Goal: Information Seeking & Learning: Learn about a topic

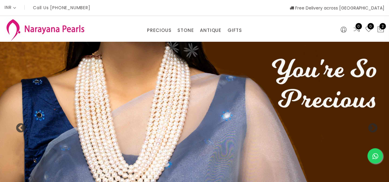
select select "INR"
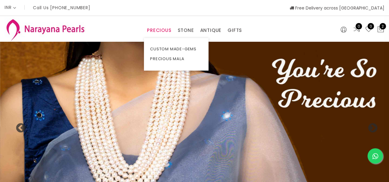
click at [160, 30] on link "PRECIOUS" at bounding box center [159, 30] width 24 height 9
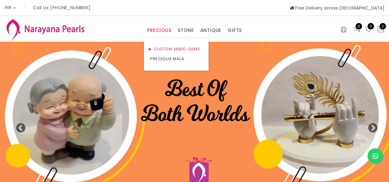
click at [167, 48] on link "CUSTOM MADE-GEMS" at bounding box center [176, 49] width 52 height 10
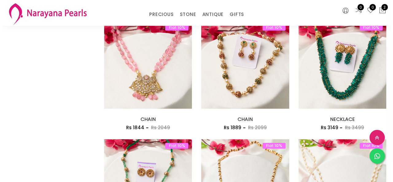
scroll to position [430, 0]
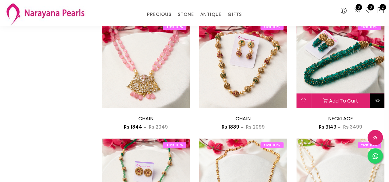
click at [375, 103] on button at bounding box center [377, 100] width 14 height 15
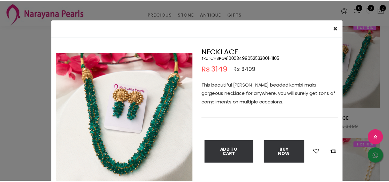
scroll to position [31, 0]
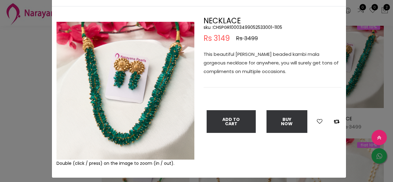
click at [0, 97] on div "× Close Double (click / press) on the image to zoom (in / out). NECKLACE sku : …" at bounding box center [196, 91] width 393 height 182
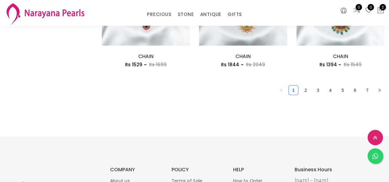
scroll to position [860, 0]
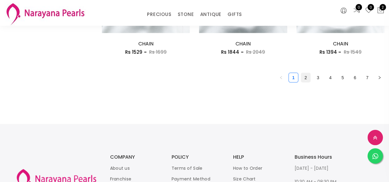
click at [306, 82] on link "2" at bounding box center [305, 77] width 9 height 9
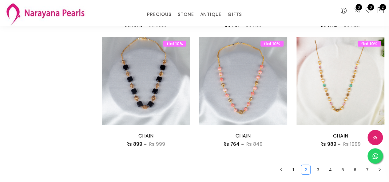
scroll to position [799, 0]
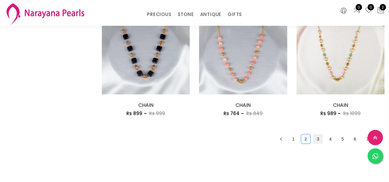
click at [321, 140] on link "3" at bounding box center [317, 139] width 9 height 9
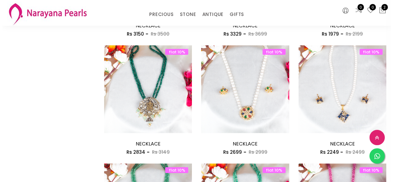
scroll to position [645, 0]
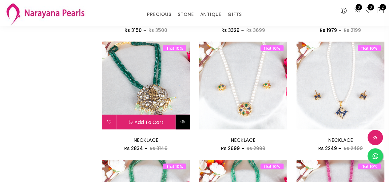
click at [186, 121] on button at bounding box center [182, 122] width 14 height 15
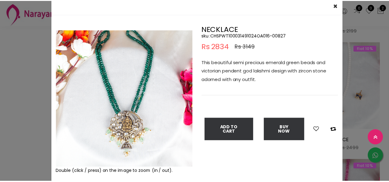
scroll to position [45, 0]
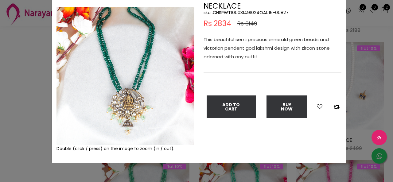
click at [10, 78] on div "× Close Double (click / press) on the image to zoom (in / out). NECKLACE sku : …" at bounding box center [196, 91] width 393 height 182
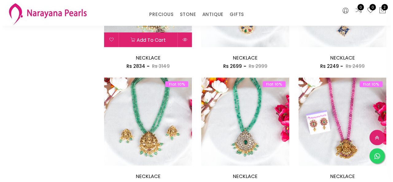
scroll to position [737, 0]
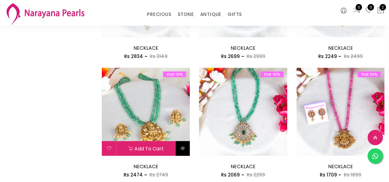
click at [186, 148] on button at bounding box center [182, 148] width 14 height 15
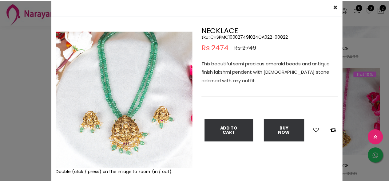
scroll to position [31, 0]
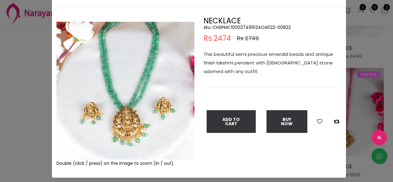
click at [38, 89] on div "× Close Double (click / press) on the image to zoom (in / out). NECKLACE sku : …" at bounding box center [196, 91] width 393 height 182
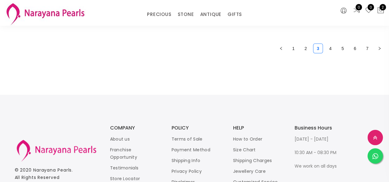
scroll to position [891, 0]
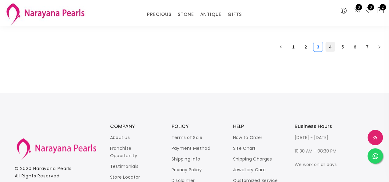
click at [330, 45] on link "4" at bounding box center [329, 46] width 9 height 9
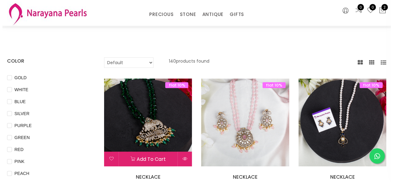
scroll to position [31, 0]
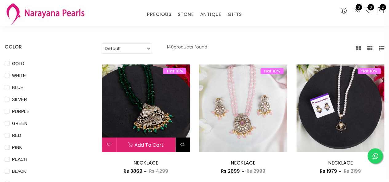
click at [182, 144] on icon at bounding box center [182, 144] width 5 height 5
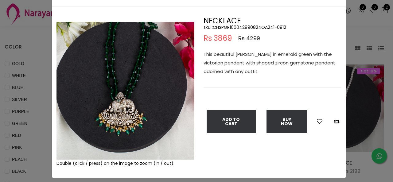
click at [34, 124] on div "× Close Double (click / press) on the image to zoom (in / out). NECKLACE sku : …" at bounding box center [196, 91] width 393 height 182
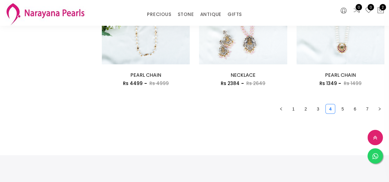
scroll to position [860, 0]
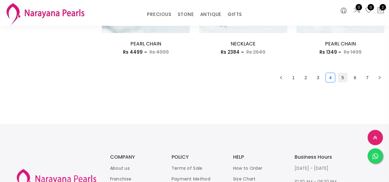
click at [340, 81] on link "5" at bounding box center [342, 77] width 9 height 9
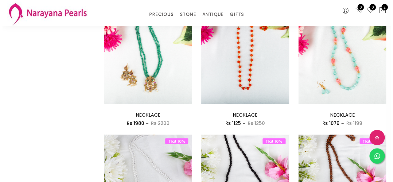
scroll to position [553, 0]
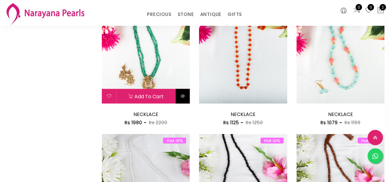
click at [183, 96] on icon at bounding box center [182, 95] width 5 height 5
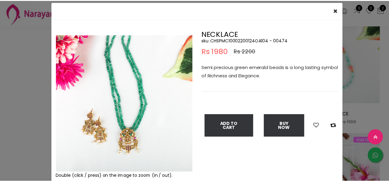
scroll to position [31, 0]
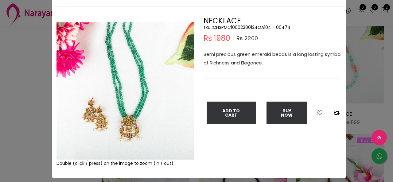
drag, startPoint x: 0, startPoint y: 93, endPoint x: 85, endPoint y: 99, distance: 85.0
click at [23, 95] on div "× Close Double (click / press) on the image to zoom (in / out). NECKLACE sku : …" at bounding box center [196, 91] width 393 height 182
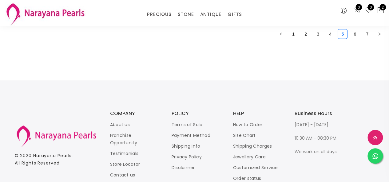
scroll to position [843, 0]
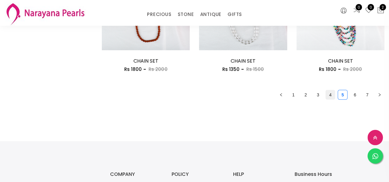
click at [326, 99] on link "4" at bounding box center [329, 94] width 9 height 9
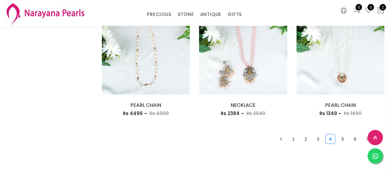
scroll to position [830, 0]
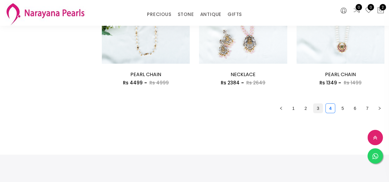
click at [321, 107] on link "3" at bounding box center [317, 108] width 9 height 9
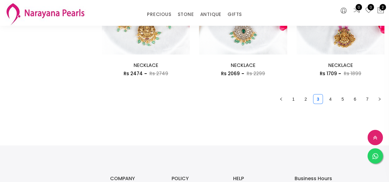
scroll to position [891, 0]
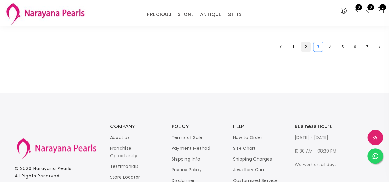
click at [301, 49] on link "2" at bounding box center [305, 46] width 9 height 9
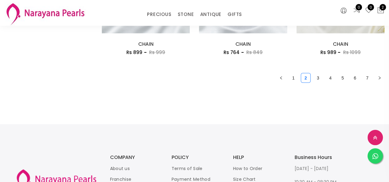
scroll to position [860, 0]
click at [295, 81] on link "1" at bounding box center [292, 77] width 9 height 9
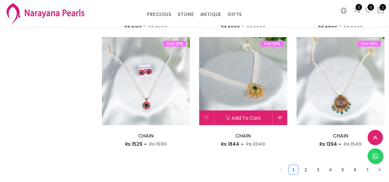
scroll to position [860, 0]
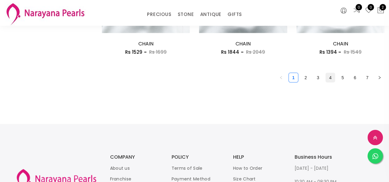
click at [331, 82] on link "4" at bounding box center [329, 77] width 9 height 9
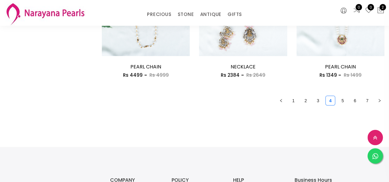
scroll to position [830, 0]
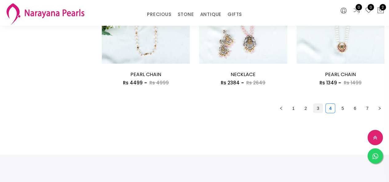
click at [313, 108] on link "3" at bounding box center [317, 108] width 9 height 9
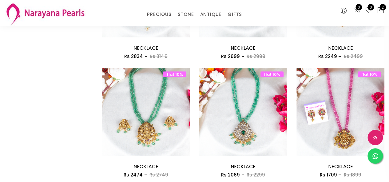
scroll to position [768, 0]
